Goal: Transaction & Acquisition: Subscribe to service/newsletter

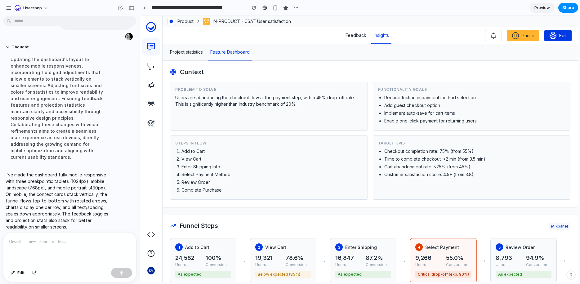
click at [518, 10] on section "**********" at bounding box center [359, 8] width 439 height 16
click at [9, 4] on button "button" at bounding box center [8, 7] width 9 height 9
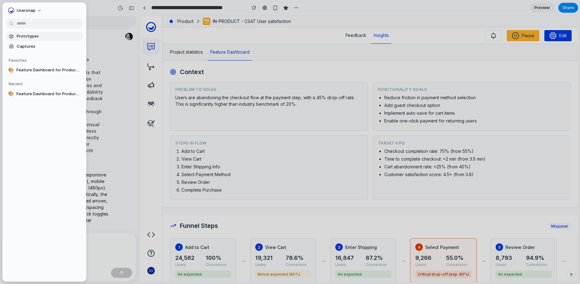
click at [21, 39] on span "Prototypes" at bounding box center [49, 36] width 64 height 6
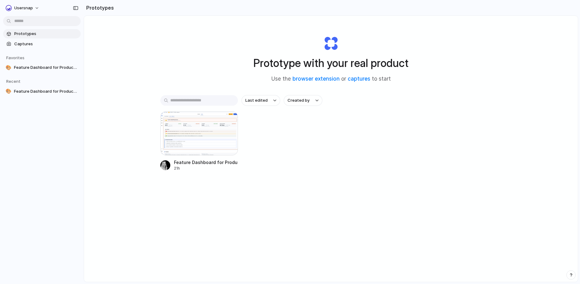
click at [289, 149] on div "Feature Dashboard for Product Insights 21h" at bounding box center [330, 141] width 341 height 60
click at [23, 42] on span "Captures" at bounding box center [46, 44] width 64 height 6
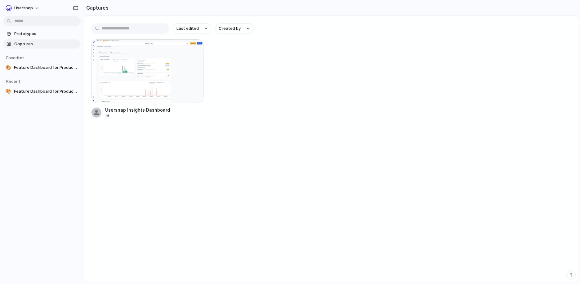
click at [142, 128] on main "Last edited Created by Usersnap Insights Dashboard 1d" at bounding box center [331, 149] width 495 height 267
click at [27, 33] on span "Prototypes" at bounding box center [46, 34] width 64 height 6
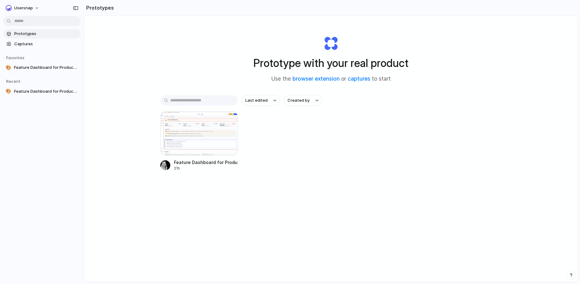
click at [187, 101] on input "text" at bounding box center [199, 100] width 78 height 11
click at [403, 92] on div "Prototype with your real product Use the browser extension or captures to start…" at bounding box center [331, 165] width 494 height 299
click at [505, 57] on div "Prototype with your real product Use the browser extension or captures to start…" at bounding box center [331, 165] width 494 height 299
click at [202, 142] on div at bounding box center [199, 133] width 78 height 44
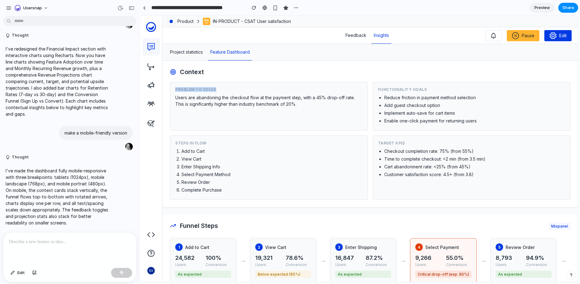
drag, startPoint x: 209, startPoint y: 88, endPoint x: 176, endPoint y: 88, distance: 32.9
click at [176, 88] on div "Problem to Solve" at bounding box center [268, 89] width 187 height 5
copy div "Problem to Solve"
click at [48, 241] on p at bounding box center [70, 241] width 122 height 7
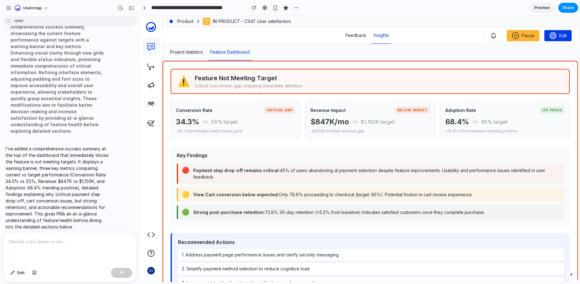
drag, startPoint x: 51, startPoint y: 246, endPoint x: 55, endPoint y: 244, distance: 3.6
click at [51, 246] on div at bounding box center [69, 249] width 133 height 33
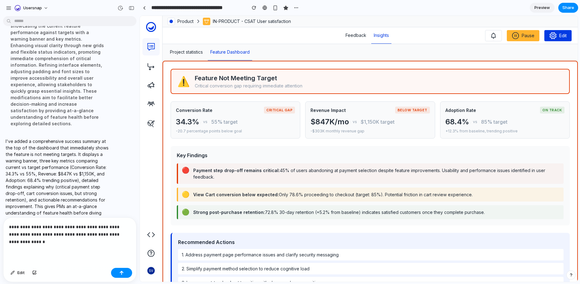
scroll to position [612, 0]
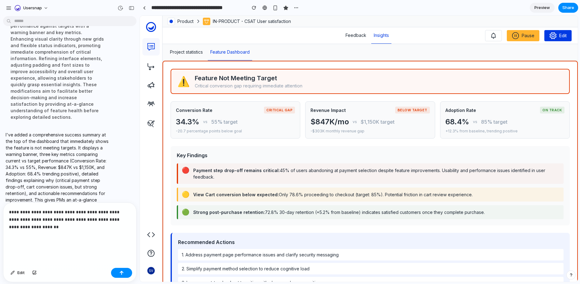
click at [40, 232] on p "**********" at bounding box center [68, 227] width 119 height 37
click at [41, 231] on p "**********" at bounding box center [68, 227] width 119 height 37
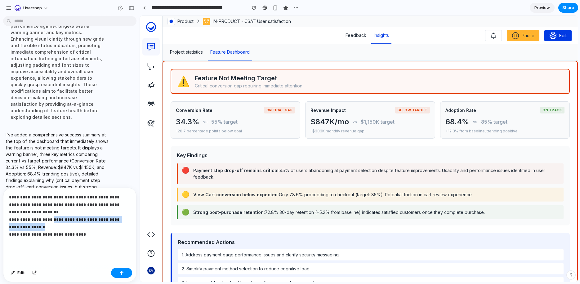
drag, startPoint x: 73, startPoint y: 223, endPoint x: 50, endPoint y: 216, distance: 24.0
click at [50, 216] on p "**********" at bounding box center [68, 220] width 119 height 52
click at [83, 235] on p "**********" at bounding box center [68, 220] width 119 height 52
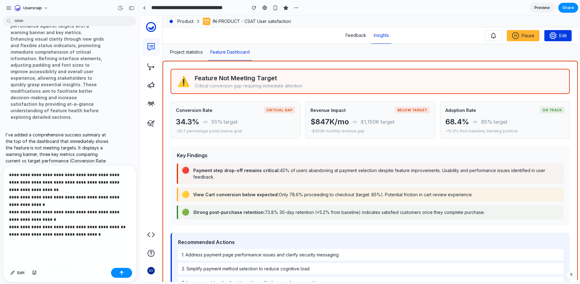
click at [68, 188] on p "**********" at bounding box center [68, 208] width 119 height 74
click at [60, 181] on p "**********" at bounding box center [68, 208] width 119 height 74
click at [17, 187] on p "**********" at bounding box center [68, 208] width 119 height 74
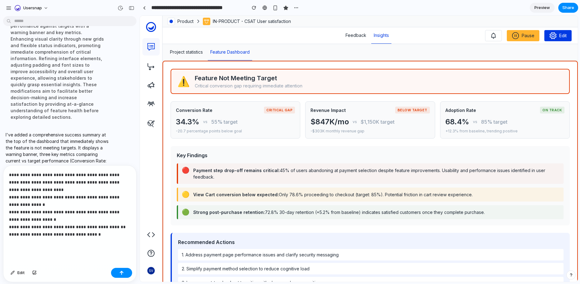
click at [98, 234] on p "**********" at bounding box center [68, 208] width 119 height 74
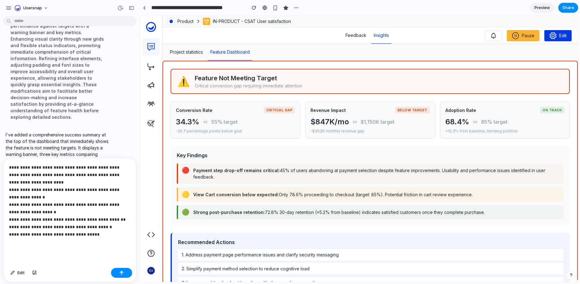
click at [126, 172] on p "**********" at bounding box center [68, 205] width 119 height 82
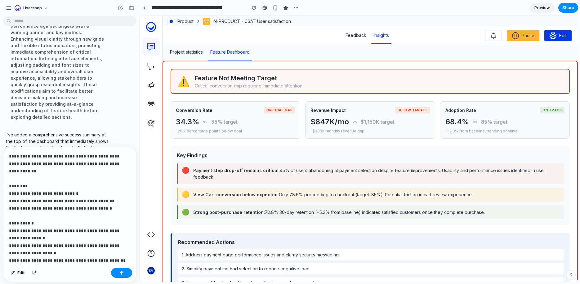
click at [111, 202] on p "**********" at bounding box center [67, 216] width 117 height 127
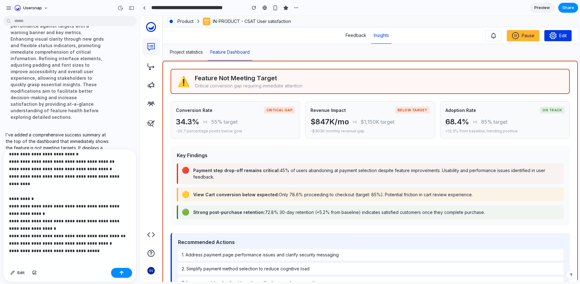
scroll to position [43, 0]
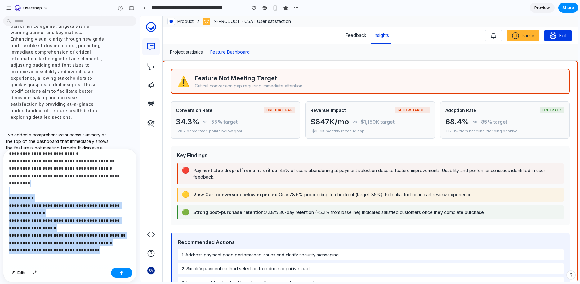
drag, startPoint x: 111, startPoint y: 241, endPoint x: 99, endPoint y: 181, distance: 61.1
click at [99, 181] on p "**********" at bounding box center [67, 184] width 117 height 142
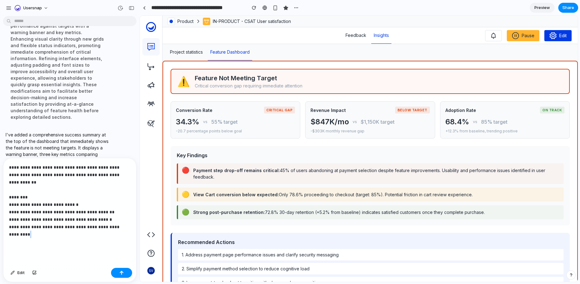
scroll to position [0, 0]
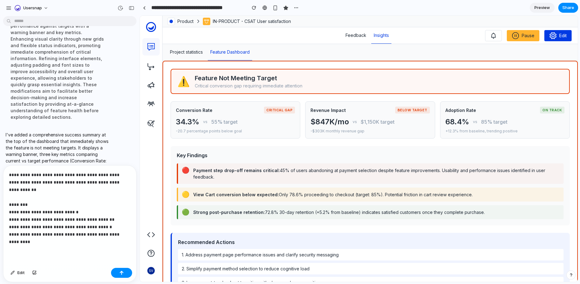
click at [9, 196] on p "**********" at bounding box center [68, 208] width 119 height 74
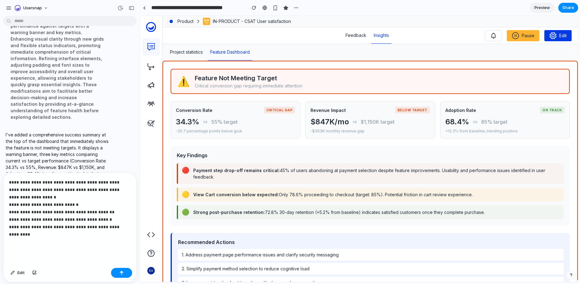
click at [65, 235] on p "**********" at bounding box center [68, 212] width 119 height 67
click at [117, 272] on button "button" at bounding box center [121, 273] width 21 height 10
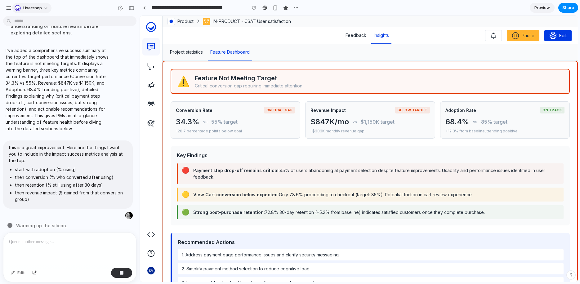
click at [40, 9] on span "Usersnap" at bounding box center [32, 8] width 19 height 6
click at [60, 8] on div "Settings Invite members Change theme Sign out" at bounding box center [290, 142] width 580 height 284
click at [10, 8] on div "button" at bounding box center [9, 8] width 6 height 6
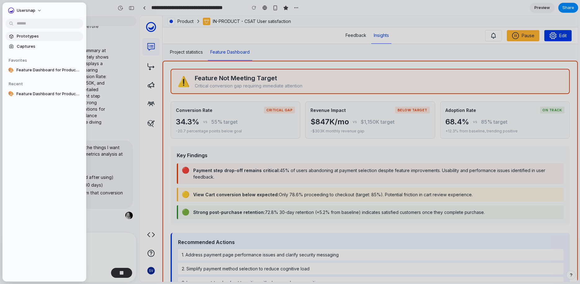
click at [27, 38] on span "Prototypes" at bounding box center [49, 36] width 64 height 6
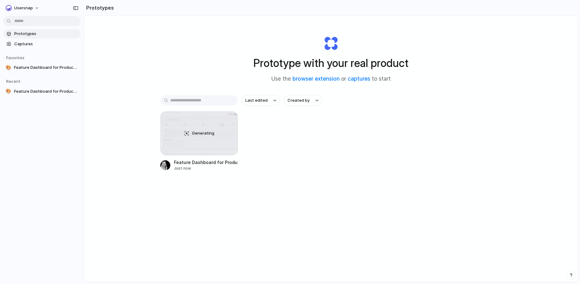
click at [327, 197] on div "Last edited Created by Generating Feature Dashboard for Product Insights Just n…" at bounding box center [330, 152] width 341 height 115
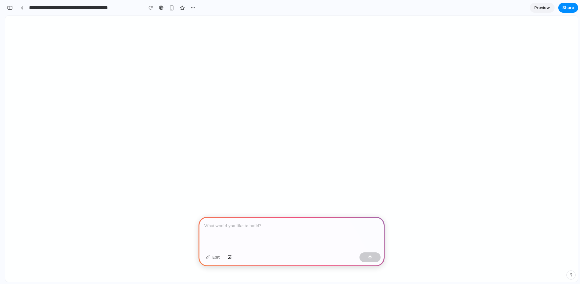
click at [228, 226] on p at bounding box center [291, 226] width 175 height 7
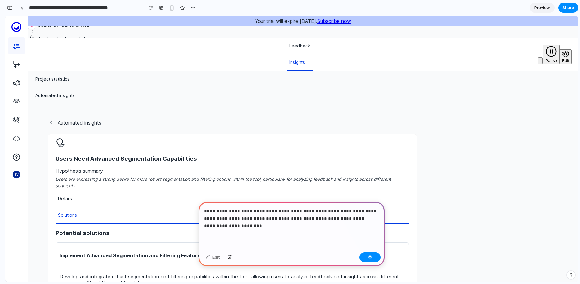
click at [232, 215] on p "**********" at bounding box center [290, 219] width 173 height 22
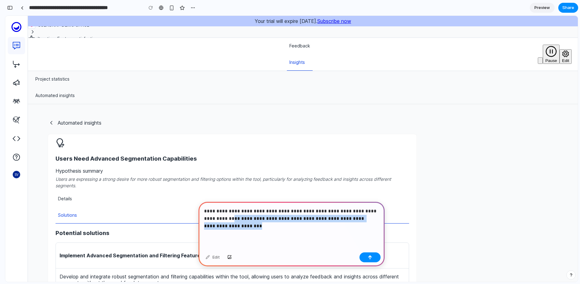
drag, startPoint x: 247, startPoint y: 224, endPoint x: 247, endPoint y: 206, distance: 17.4
click at [232, 217] on p "**********" at bounding box center [290, 219] width 173 height 22
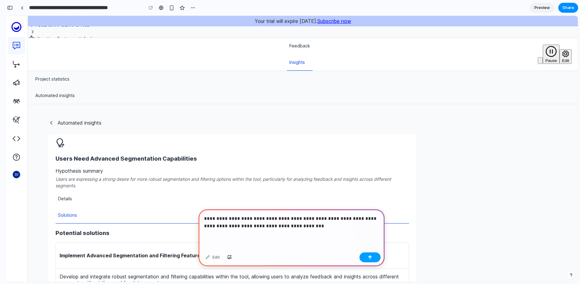
click at [379, 259] on button "button" at bounding box center [370, 258] width 21 height 10
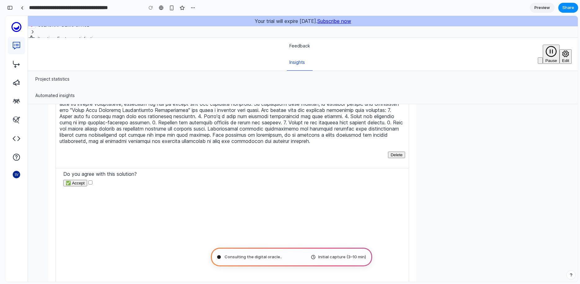
scroll to position [206, 0]
type input "**********"
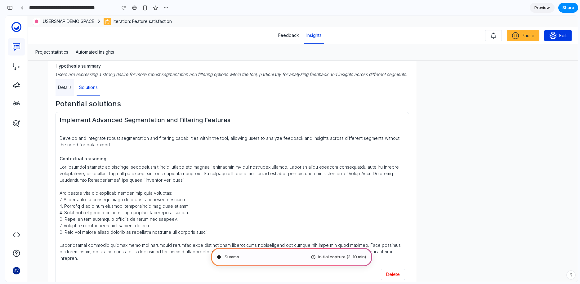
scroll to position [0, 0]
click at [69, 96] on link "Details" at bounding box center [65, 87] width 19 height 16
click at [87, 96] on link "Solutions" at bounding box center [89, 87] width 24 height 16
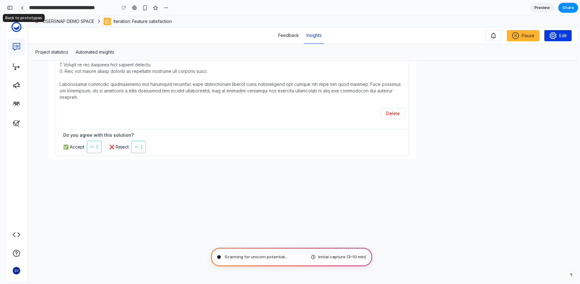
click at [23, 8] on div at bounding box center [22, 7] width 3 height 3
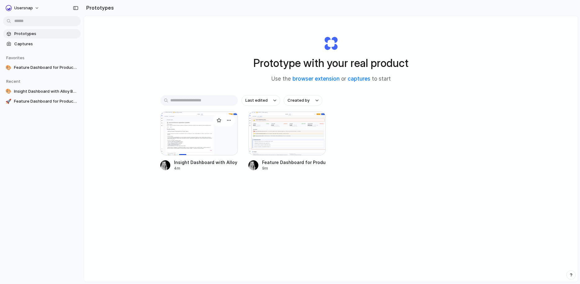
click at [211, 139] on div at bounding box center [199, 133] width 78 height 44
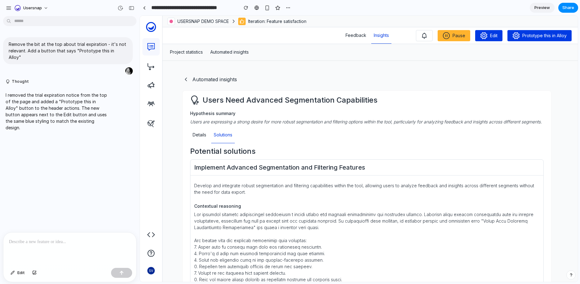
click at [58, 247] on div at bounding box center [69, 249] width 133 height 33
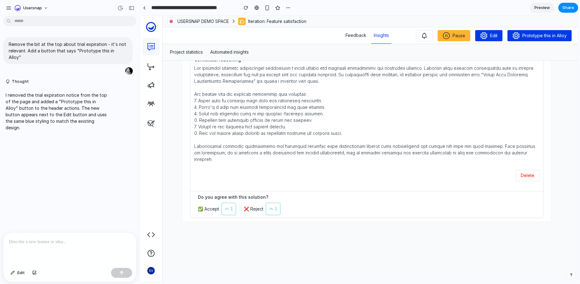
scroll to position [164, 0]
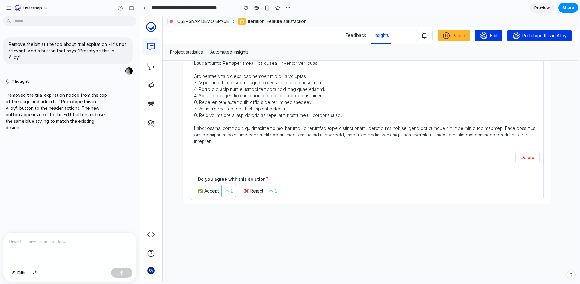
click at [40, 238] on p at bounding box center [70, 241] width 122 height 7
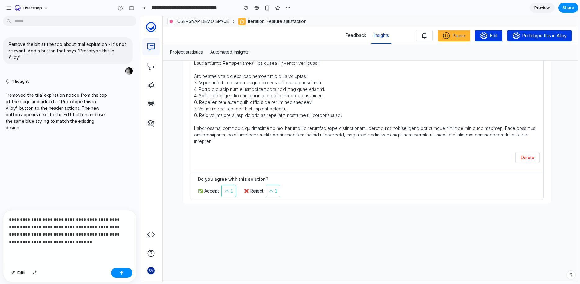
click at [505, 36] on div "Pause Edit Prototype this in Alloy" at bounding box center [494, 35] width 156 height 11
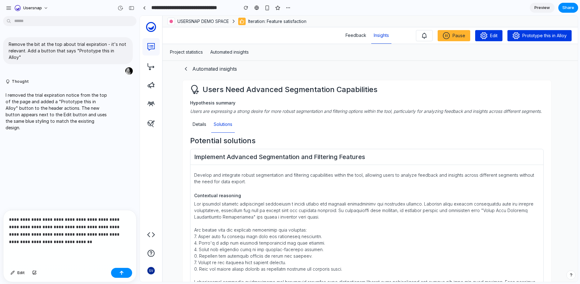
scroll to position [0, 0]
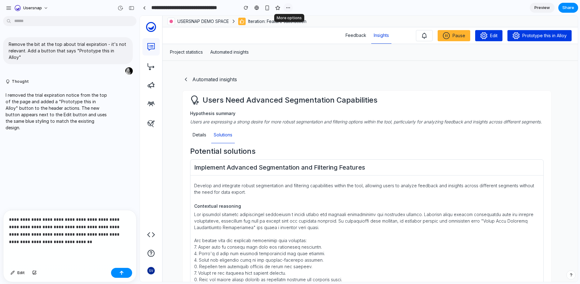
click at [288, 6] on div "button" at bounding box center [288, 7] width 5 height 5
click at [328, 11] on div "Duplicate Delete" at bounding box center [290, 142] width 580 height 284
click at [508, 51] on div "Project statistics Automated insights" at bounding box center [371, 52] width 416 height 17
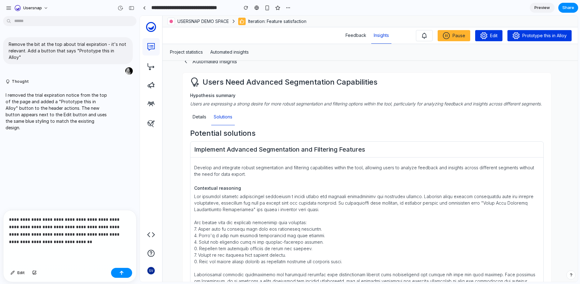
scroll to position [18, 0]
click at [58, 241] on p "**********" at bounding box center [68, 231] width 119 height 30
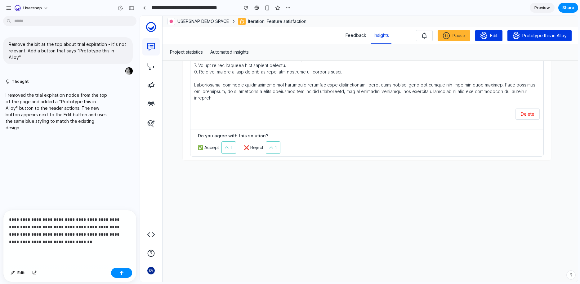
scroll to position [209, 0]
click at [121, 275] on button "button" at bounding box center [121, 273] width 21 height 10
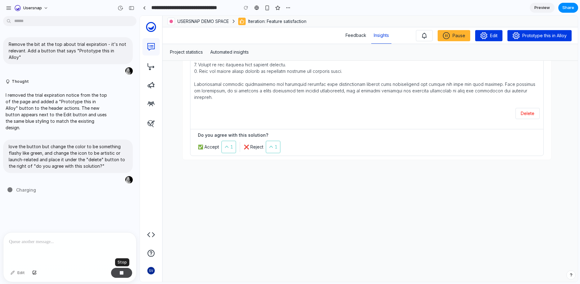
click at [119, 273] on button "button" at bounding box center [121, 273] width 21 height 10
click at [56, 250] on div at bounding box center [69, 249] width 133 height 33
click at [88, 245] on div at bounding box center [69, 249] width 133 height 33
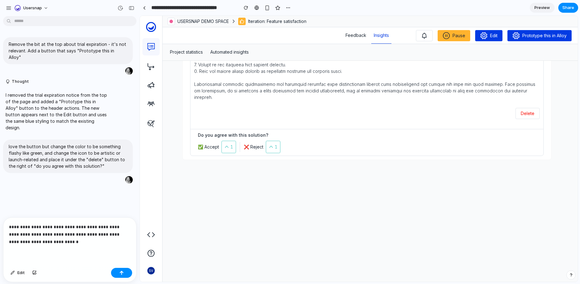
click at [109, 232] on p "**********" at bounding box center [68, 234] width 119 height 22
click at [129, 232] on div "**********" at bounding box center [69, 242] width 133 height 48
drag, startPoint x: 66, startPoint y: 237, endPoint x: 121, endPoint y: 201, distance: 65.8
click at [66, 237] on p "**********" at bounding box center [68, 234] width 119 height 22
click at [124, 271] on button "button" at bounding box center [121, 273] width 21 height 10
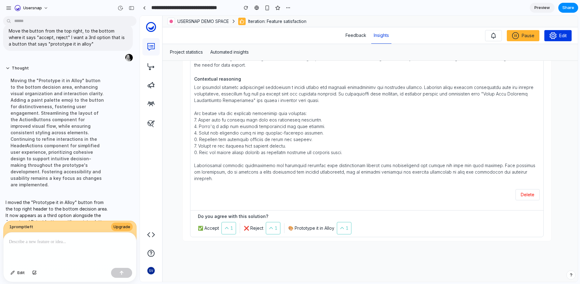
scroll to position [128, 0]
click at [68, 240] on p at bounding box center [68, 241] width 119 height 7
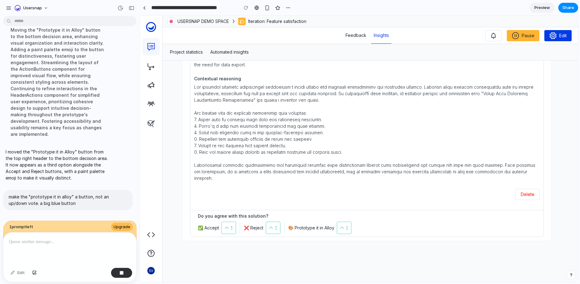
scroll to position [653, 0]
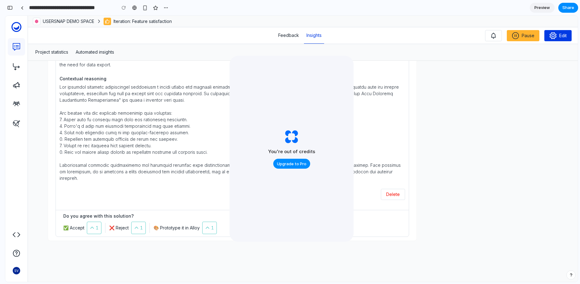
click at [439, 165] on div "Automated insights Users Need Advanced Segmentation Capabilities Hypothesis sum…" at bounding box center [303, 171] width 550 height 221
click at [237, 109] on div "You're out of credits Upgrade to Pro" at bounding box center [292, 149] width 124 height 186
click at [293, 146] on div "You're out of credits Upgrade to Pro" at bounding box center [291, 149] width 47 height 40
click at [285, 165] on span "Upgrade to Pro" at bounding box center [291, 164] width 29 height 6
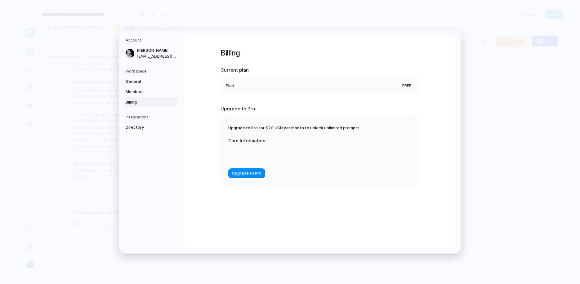
scroll to position [641, 0]
click at [135, 83] on span "General" at bounding box center [146, 81] width 40 height 6
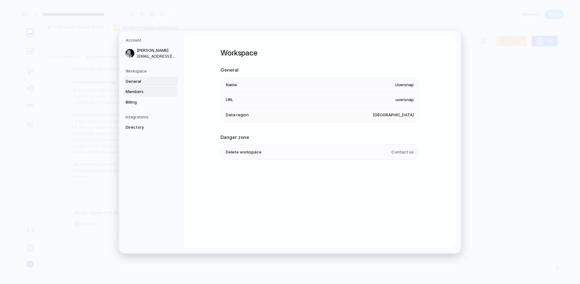
click at [135, 93] on span "Members" at bounding box center [146, 92] width 40 height 6
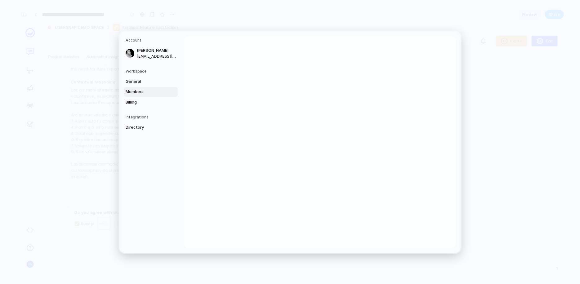
scroll to position [595, 0]
click at [136, 102] on span "Billing" at bounding box center [146, 102] width 40 height 6
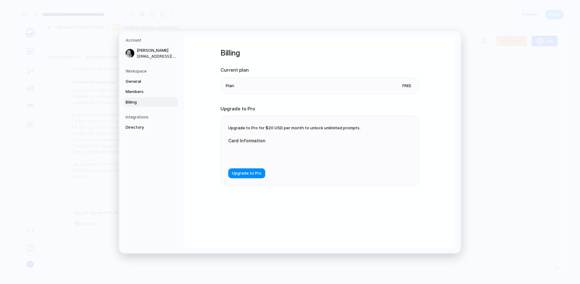
click at [385, 91] on li "Plan Free" at bounding box center [320, 86] width 188 height 16
click at [249, 173] on span "Upgrade to Pro" at bounding box center [246, 173] width 29 height 6
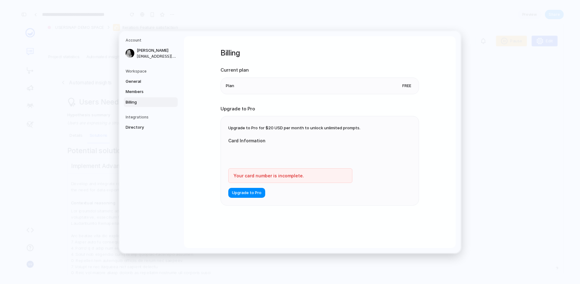
scroll to position [686, 0]
click at [243, 174] on div "Your card number is incomplete." at bounding box center [290, 176] width 124 height 15
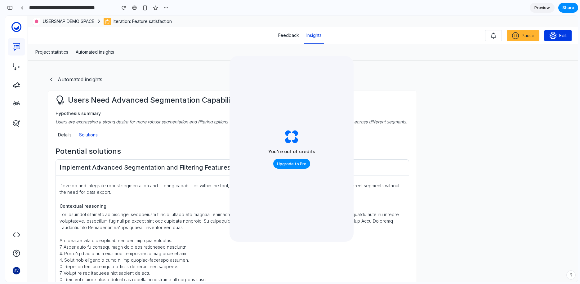
scroll to position [686, 0]
click at [183, 189] on div "Develop and integrate robust segmentation and filtering capabilities within the…" at bounding box center [233, 189] width 346 height 13
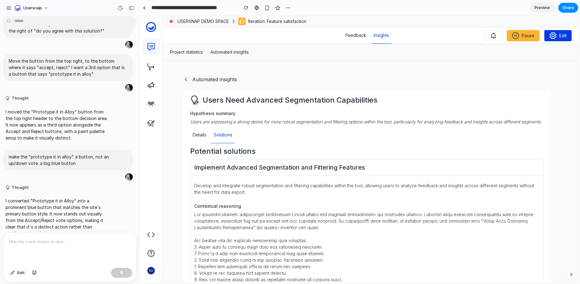
scroll to position [220, 0]
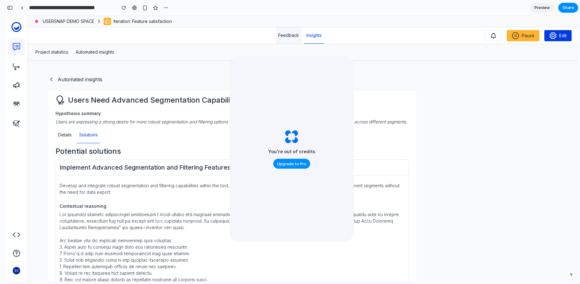
click at [291, 38] on link "Feedback" at bounding box center [289, 35] width 26 height 16
click at [314, 39] on link "Insights" at bounding box center [314, 35] width 20 height 16
click at [57, 10] on input "**********" at bounding box center [71, 7] width 86 height 11
click at [22, 7] on div at bounding box center [22, 7] width 3 height 3
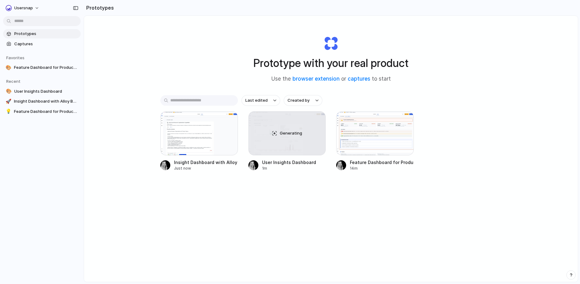
drag, startPoint x: 240, startPoint y: 207, endPoint x: 259, endPoint y: 207, distance: 18.9
click at [240, 207] on div "Last edited Created by Insight Dashboard with Alloy Button Just now Generating …" at bounding box center [330, 152] width 341 height 115
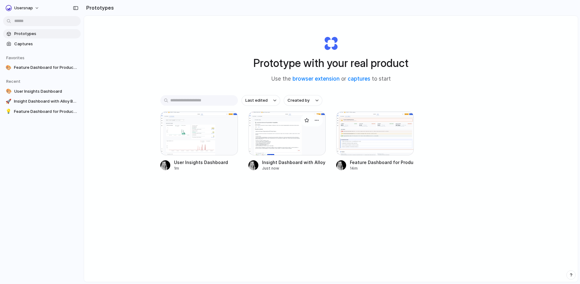
click at [288, 134] on div at bounding box center [288, 133] width 78 height 44
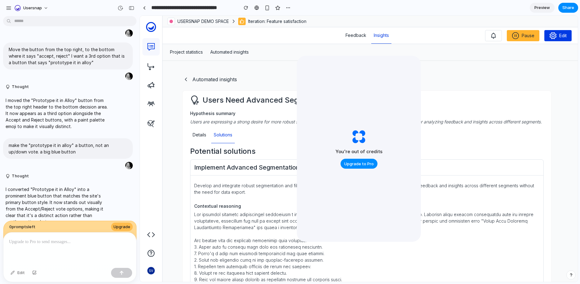
click at [98, 228] on div "0 prompt s left Upgrade" at bounding box center [69, 232] width 133 height 22
click at [65, 221] on div "0 prompt s left Upgrade" at bounding box center [69, 232] width 133 height 22
click at [45, 247] on div at bounding box center [69, 249] width 133 height 33
click at [50, 238] on p at bounding box center [70, 241] width 122 height 7
click at [19, 270] on div "Edit" at bounding box center [17, 273] width 20 height 10
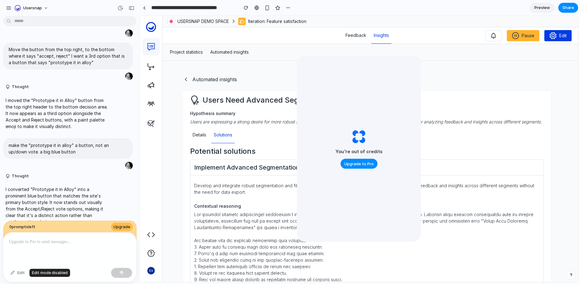
click at [14, 272] on div "Edit" at bounding box center [17, 273] width 20 height 10
click at [365, 165] on span "Upgrade to Pro" at bounding box center [359, 164] width 29 height 6
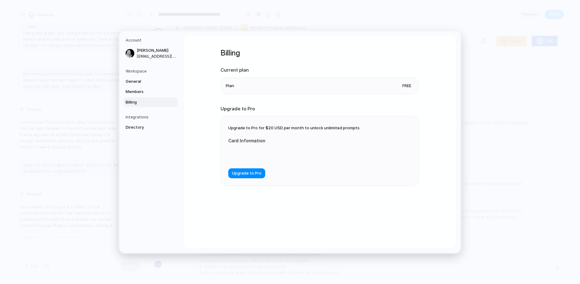
scroll to position [135, 0]
click at [242, 171] on span "Upgrade to Pro" at bounding box center [246, 173] width 29 height 6
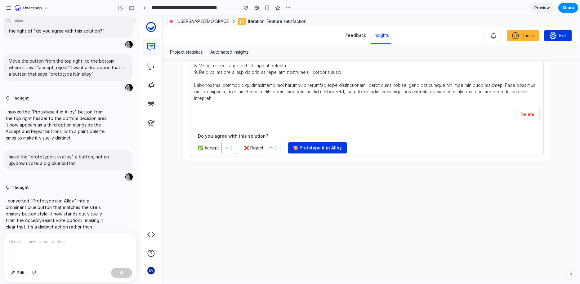
scroll to position [207, 0]
click at [566, 6] on span "Share" at bounding box center [569, 8] width 12 height 6
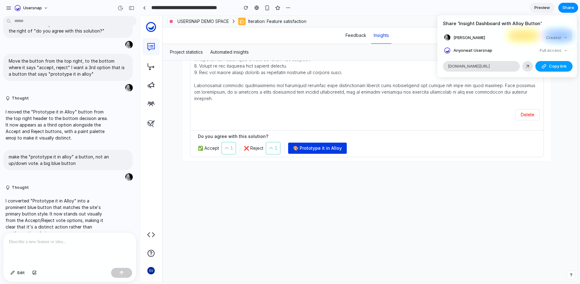
click at [546, 65] on div "button" at bounding box center [544, 66] width 5 height 5
drag, startPoint x: 409, startPoint y: 164, endPoint x: 412, endPoint y: 163, distance: 3.2
click at [410, 164] on div "Share ' Insight Dashboard with Alloy Button ' Shannon Vettes Creator Anyone at …" at bounding box center [290, 142] width 580 height 284
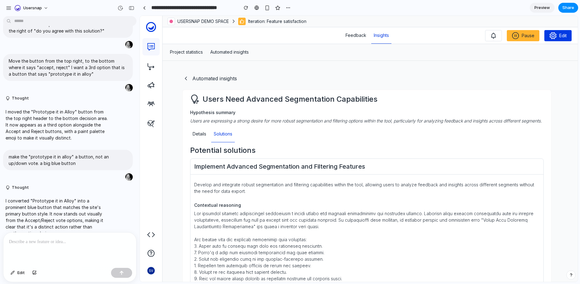
scroll to position [1, 0]
click at [567, 7] on span "Share" at bounding box center [569, 8] width 12 height 6
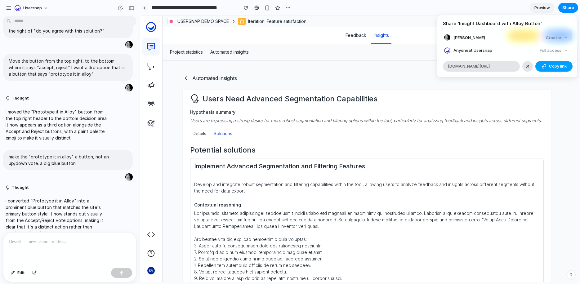
click at [553, 68] on span "Copy link" at bounding box center [558, 66] width 18 height 6
click at [554, 98] on div "Share ' Insight Dashboard with Alloy Button ' Shannon Vettes Creator Anyone at …" at bounding box center [290, 142] width 580 height 284
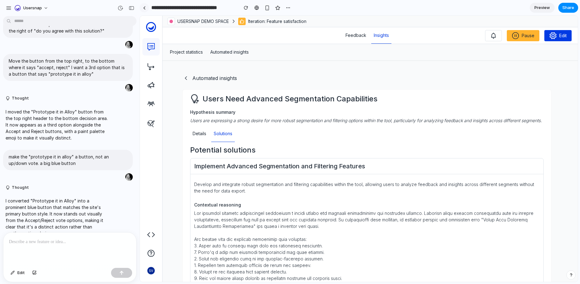
click at [141, 6] on link at bounding box center [144, 7] width 9 height 9
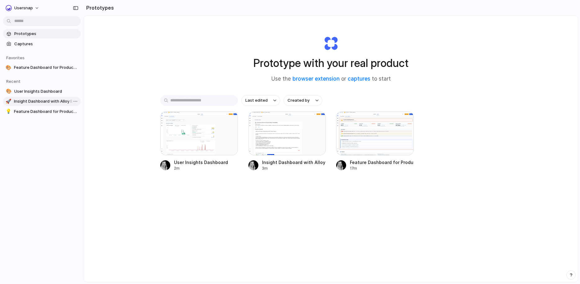
click at [31, 101] on span "Insight Dashboard with Alloy Button" at bounding box center [46, 101] width 64 height 6
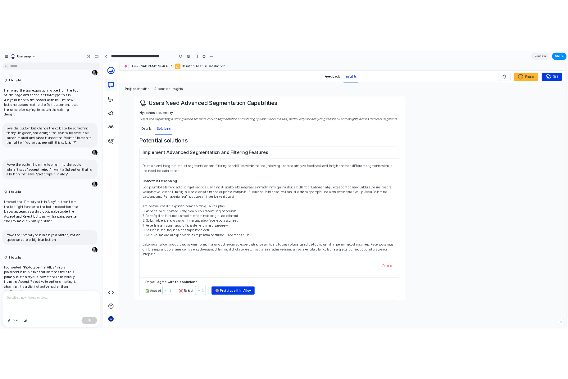
scroll to position [28, 0]
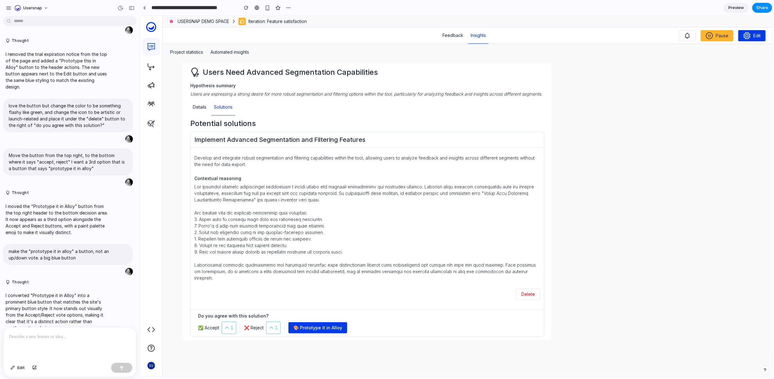
click at [580, 232] on div "Automated insights Users Need Advanced Segmentation Capabilities Hypothesis sum…" at bounding box center [466, 219] width 609 height 316
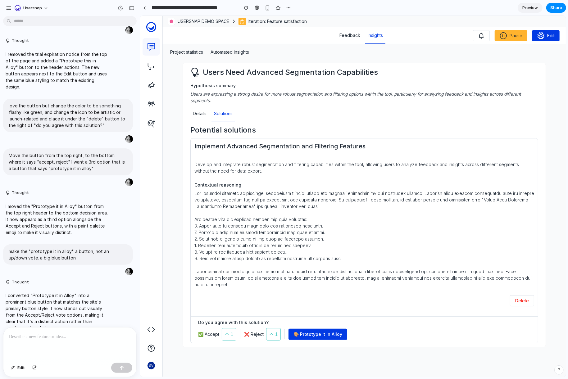
click at [363, 284] on div "Develop and integrate robust segmentation and filtering capabilities within the…" at bounding box center [363, 232] width 347 height 152
click at [203, 115] on link "Details" at bounding box center [199, 113] width 19 height 16
